Goal: Use online tool/utility: Utilize a website feature to perform a specific function

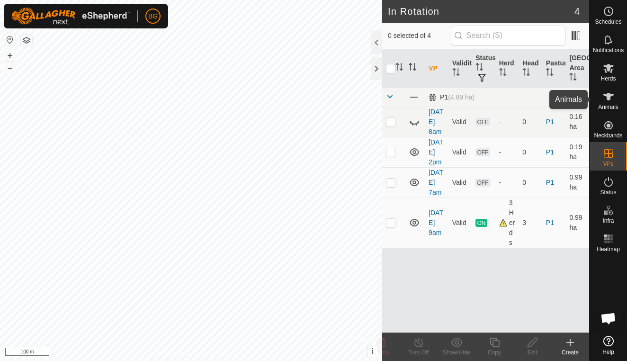
click at [607, 101] on icon at bounding box center [608, 96] width 11 height 11
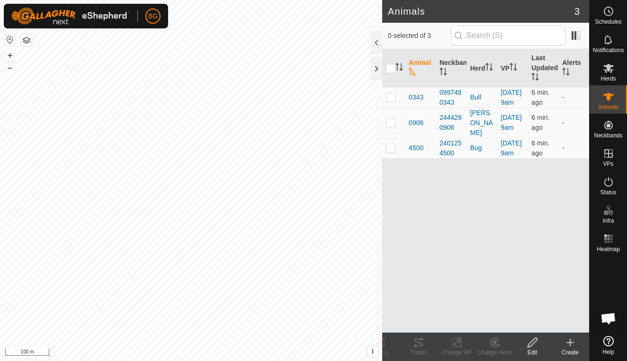
click at [396, 75] on th at bounding box center [393, 68] width 23 height 38
click at [390, 152] on p-checkbox at bounding box center [390, 148] width 9 height 8
checkbox input "true"
click at [420, 343] on icon at bounding box center [419, 343] width 9 height 8
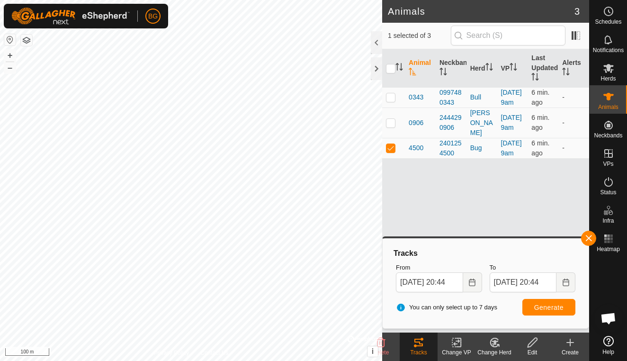
click at [541, 307] on span "Generate" at bounding box center [548, 308] width 29 height 8
click at [12, 58] on button "+" at bounding box center [9, 55] width 11 height 11
click at [392, 70] on input "checkbox" at bounding box center [390, 68] width 9 height 9
checkbox input "true"
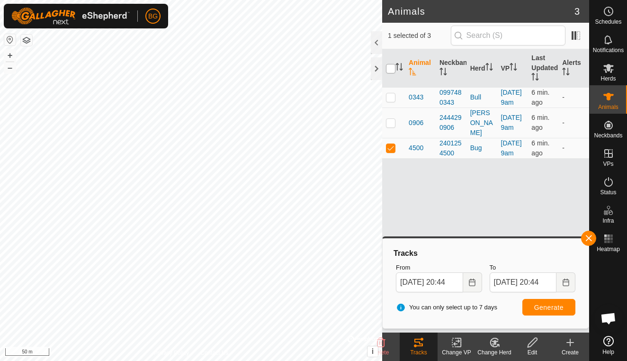
checkbox input "true"
click at [555, 304] on span "Generate" at bounding box center [548, 308] width 29 height 8
click at [8, 72] on button "–" at bounding box center [9, 67] width 11 height 11
click at [375, 71] on div at bounding box center [376, 68] width 11 height 23
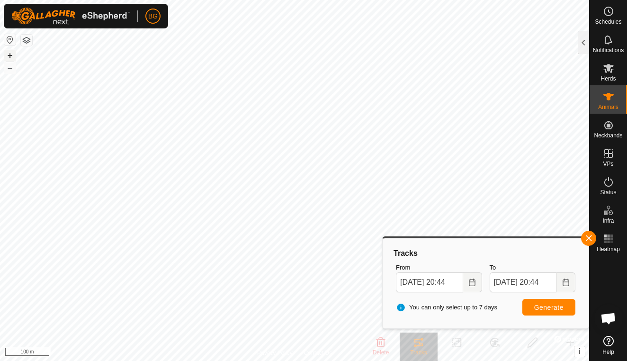
click at [9, 57] on button "+" at bounding box center [9, 55] width 11 height 11
